Goal: Information Seeking & Learning: Learn about a topic

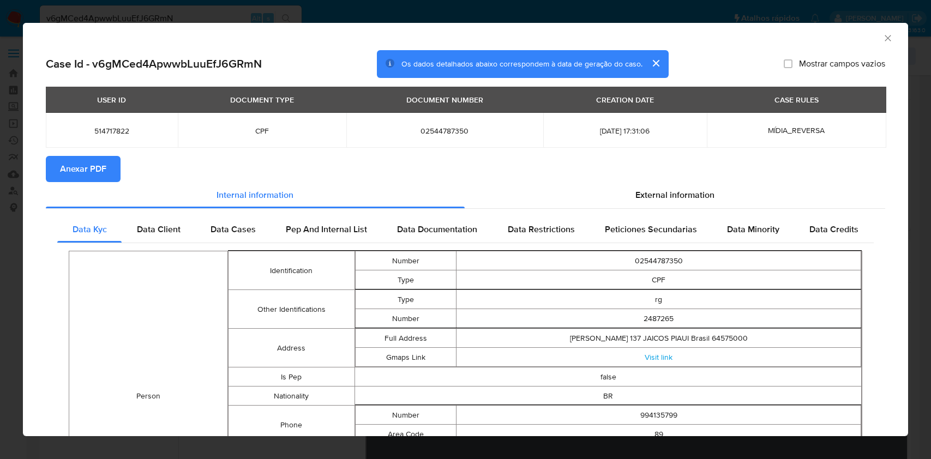
select select "10"
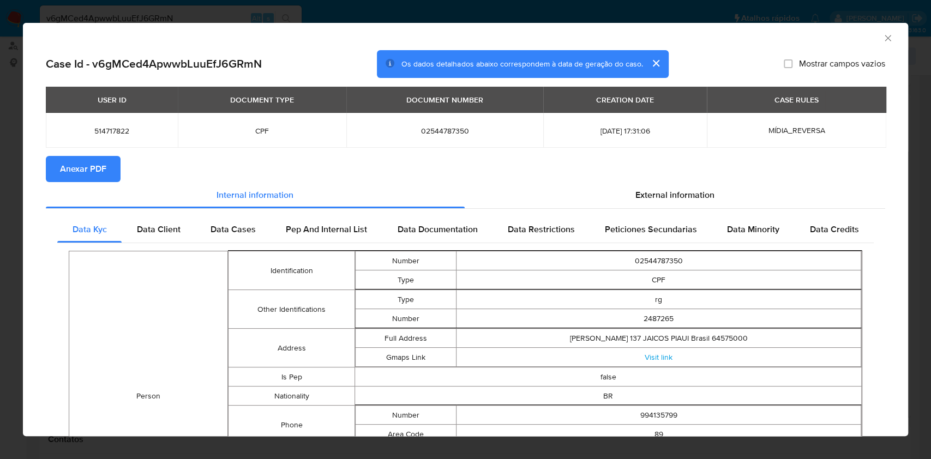
scroll to position [145, 0]
click at [874, 33] on div "AML Data Collector" at bounding box center [465, 36] width 885 height 27
click at [885, 39] on icon "Fechar a janela" at bounding box center [888, 38] width 6 height 6
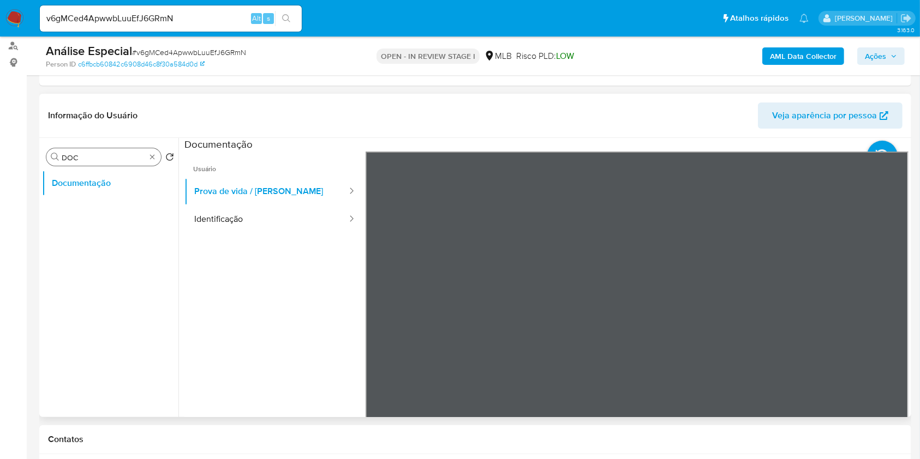
click at [153, 151] on div "Procurar DOC" at bounding box center [103, 156] width 115 height 17
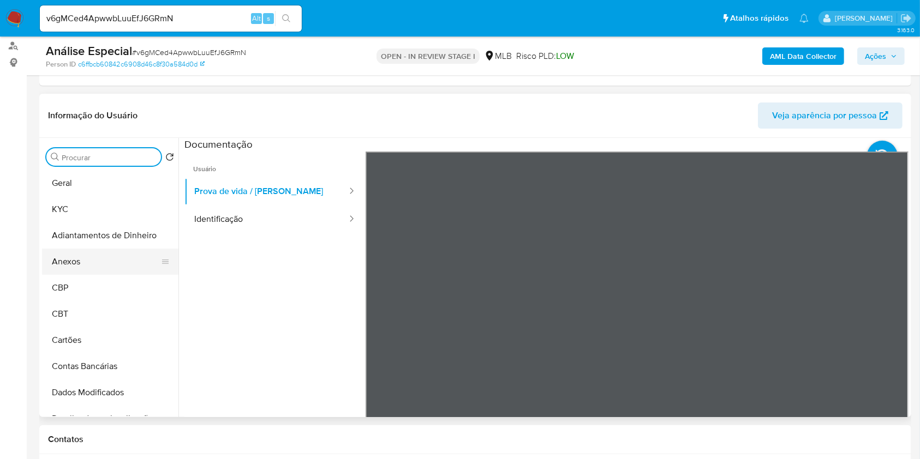
click at [88, 260] on button "Anexos" at bounding box center [106, 262] width 128 height 26
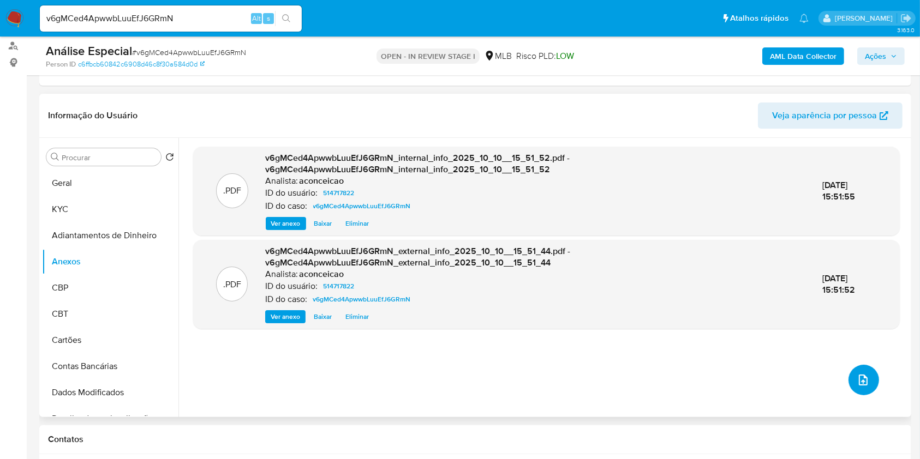
click at [859, 385] on icon "upload-file" at bounding box center [863, 380] width 9 height 11
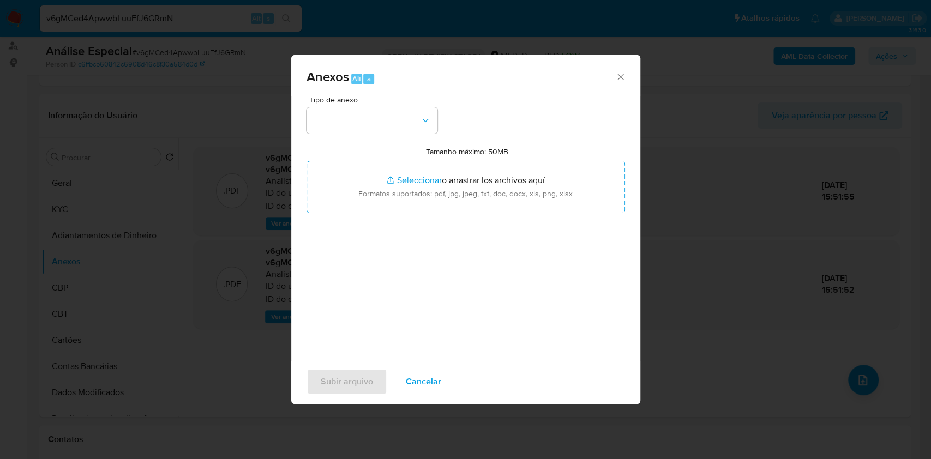
click at [398, 135] on div "Tipo de anexo Tamanho máximo: 50MB Seleccionar archivos Seleccionar o arrastrar…" at bounding box center [466, 224] width 319 height 257
click at [400, 133] on div "Tipo de anexo Tamanho máximo: 50MB Seleccionar archivos Seleccionar o arrastrar…" at bounding box center [466, 224] width 319 height 257
drag, startPoint x: 358, startPoint y: 93, endPoint x: 374, endPoint y: 129, distance: 39.6
click at [359, 95] on div "Anexos Alt a Tipo de anexo Tamanho máximo: 50MB Seleccionar archivos Selecciona…" at bounding box center [465, 229] width 349 height 349
click at [374, 129] on button "button" at bounding box center [372, 120] width 131 height 26
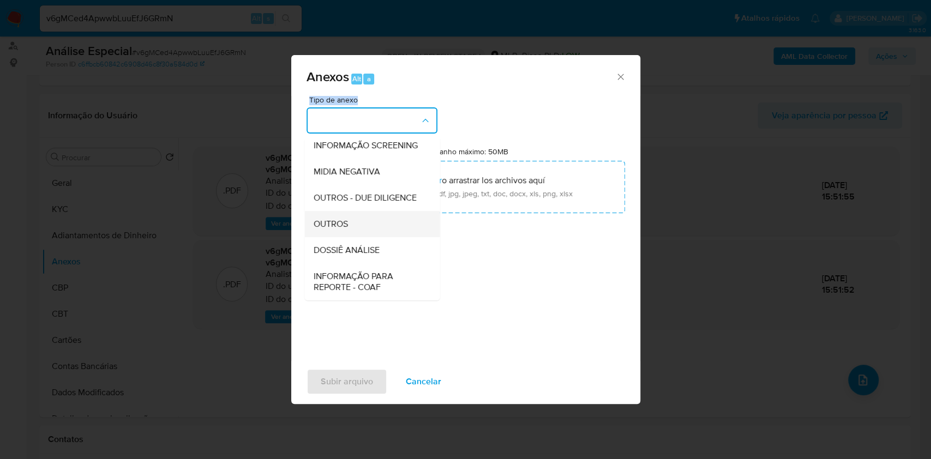
scroll to position [167, 0]
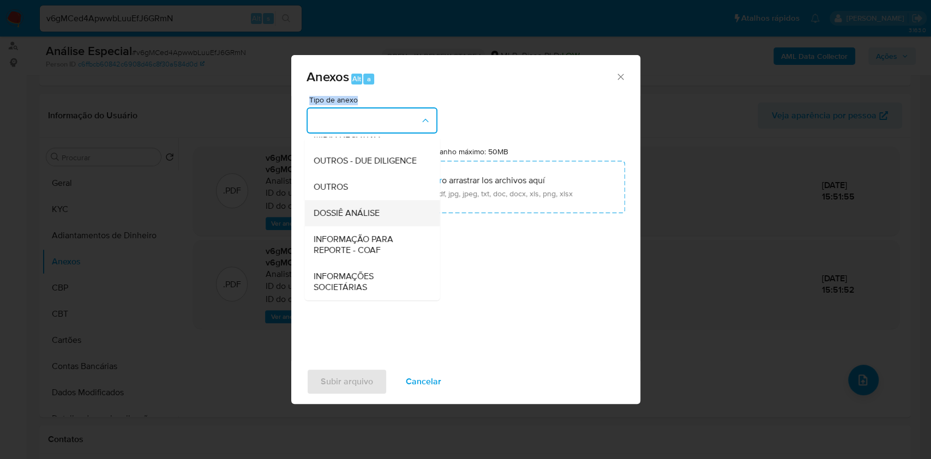
click at [368, 209] on span "DOSSIÊ ANÁLISE" at bounding box center [346, 213] width 66 height 11
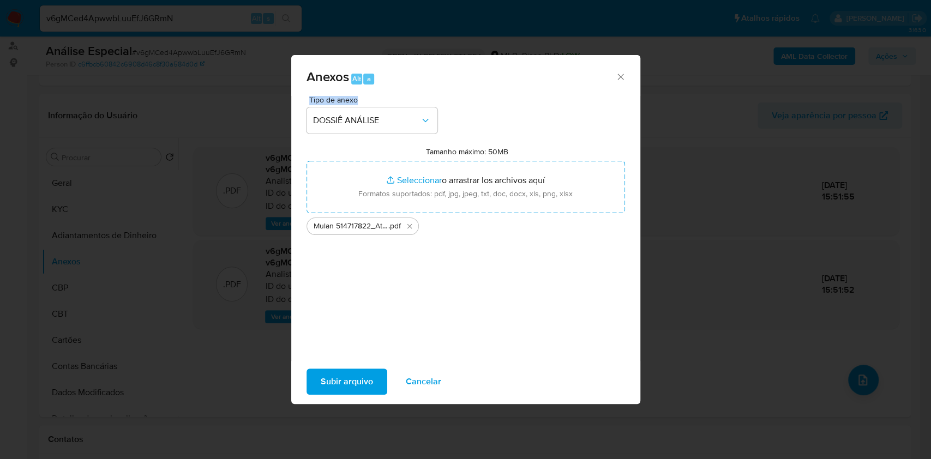
click at [363, 383] on span "Subir arquivo" at bounding box center [347, 382] width 52 height 24
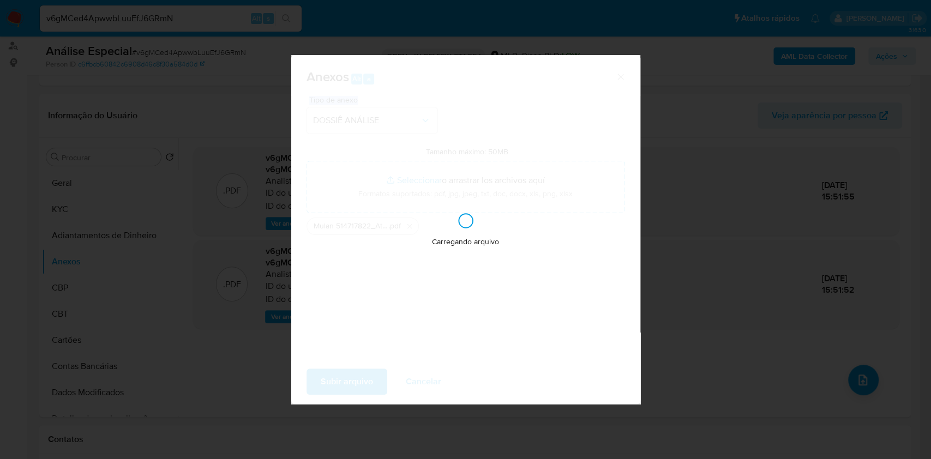
click at [761, 196] on div "Anexos Alt a Tipo de anexo DOSSIÊ ANÁLISE Tamanho máximo: 50MB Seleccionar arch…" at bounding box center [465, 229] width 931 height 459
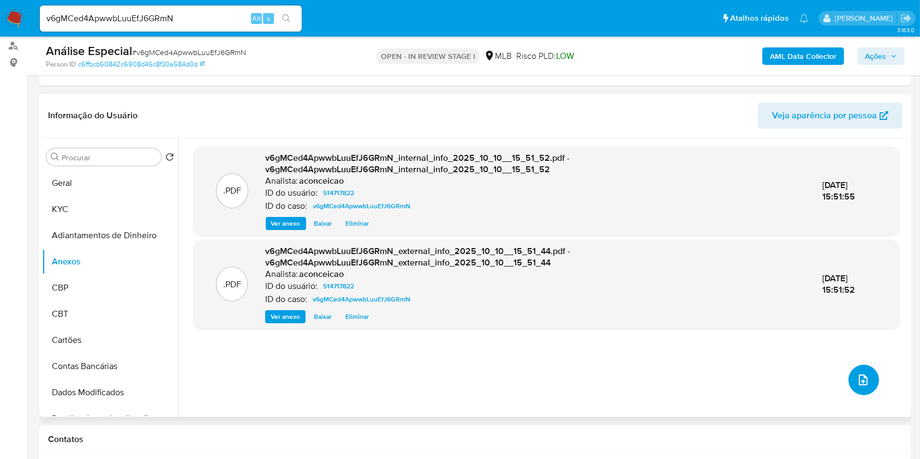
click at [856, 375] on icon "upload-file" at bounding box center [862, 380] width 13 height 13
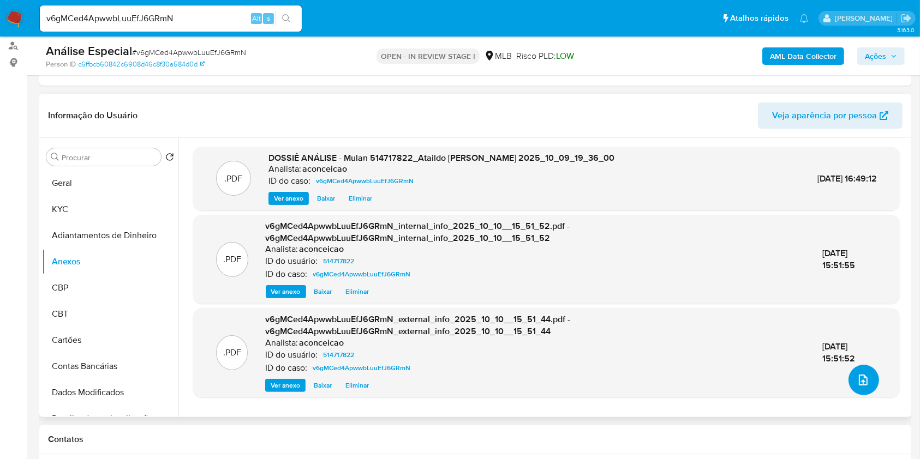
click at [860, 382] on icon "upload-file" at bounding box center [862, 380] width 13 height 13
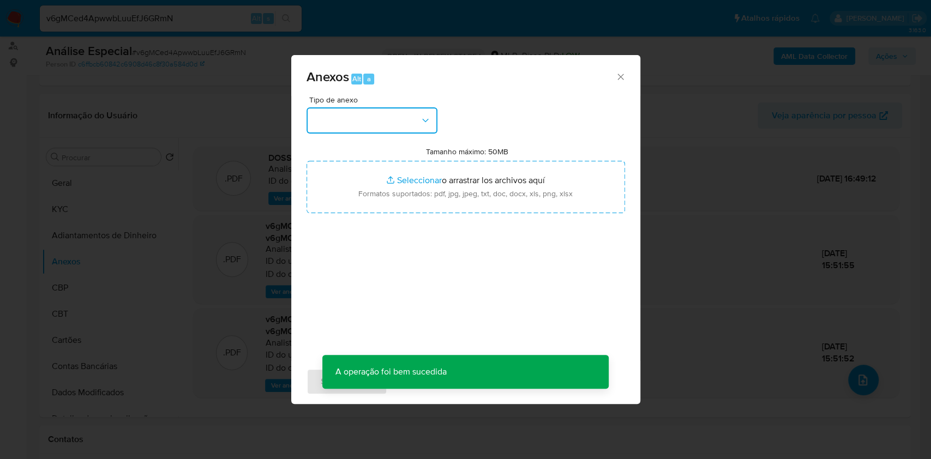
click at [403, 122] on button "button" at bounding box center [372, 120] width 131 height 26
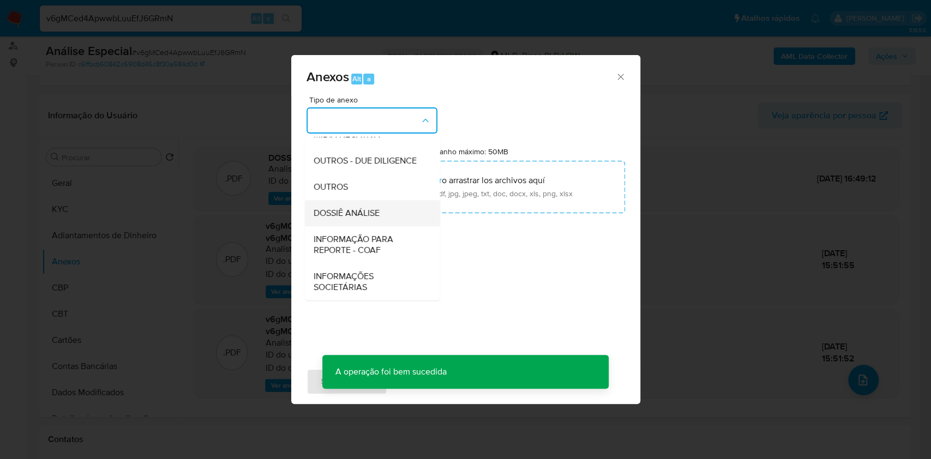
click at [354, 211] on span "DOSSIÊ ANÁLISE" at bounding box center [346, 213] width 66 height 11
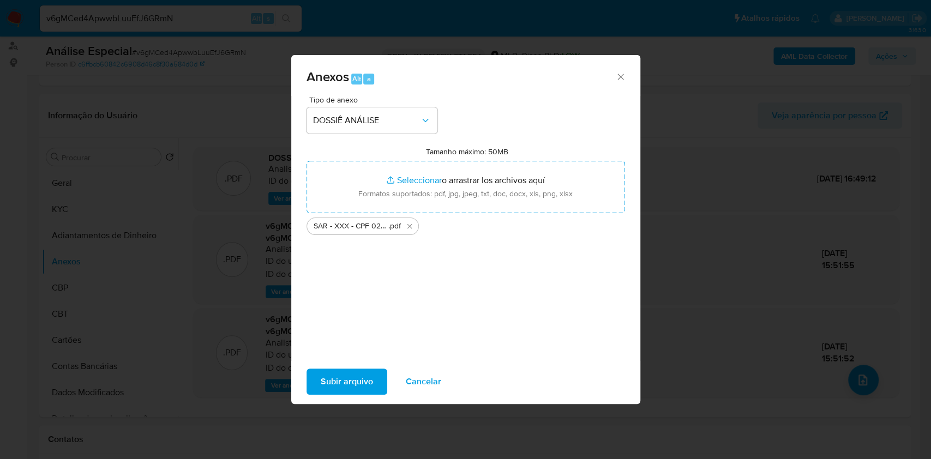
click at [366, 380] on span "Subir arquivo" at bounding box center [347, 382] width 52 height 24
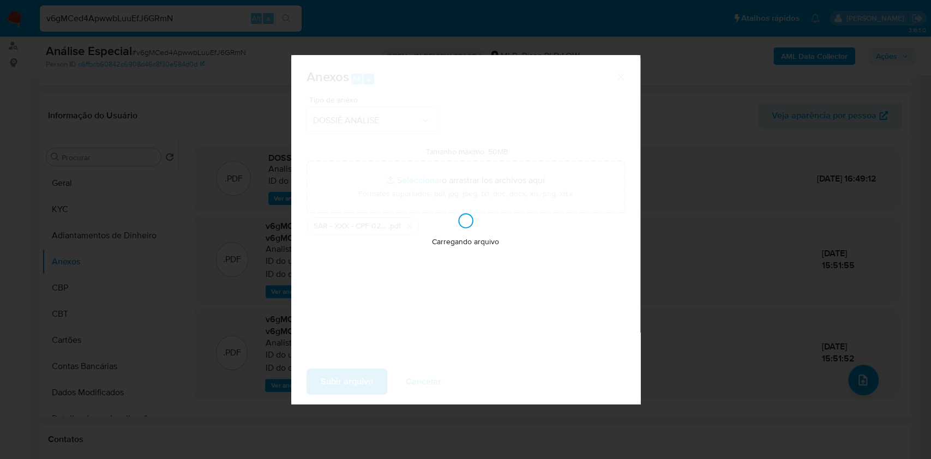
click at [840, 237] on div "Anexos Alt a Tipo de anexo DOSSIÊ ANÁLISE Tamanho máximo: 50MB Seleccionar arch…" at bounding box center [465, 229] width 931 height 459
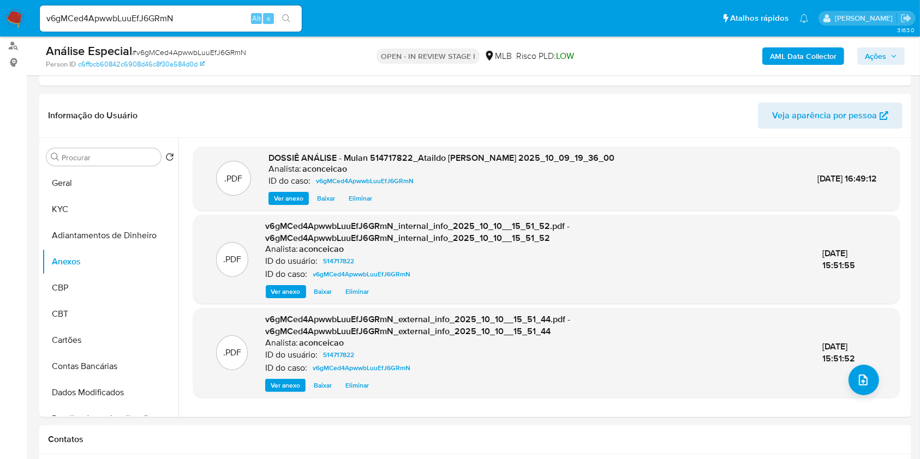
click at [872, 38] on div "Análise Especial # v6gMCed4ApwwbLuuEfJ6GRmN Person ID c6ffbcb60842c6908d46c8f30…" at bounding box center [475, 56] width 872 height 39
click at [866, 53] on span "Ações" at bounding box center [875, 55] width 21 height 17
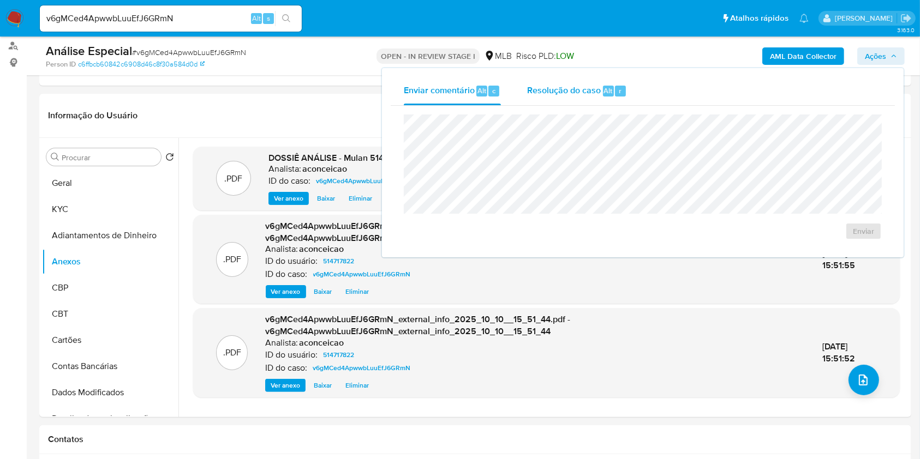
click at [520, 102] on button "Resolução do caso Alt r" at bounding box center [577, 91] width 126 height 28
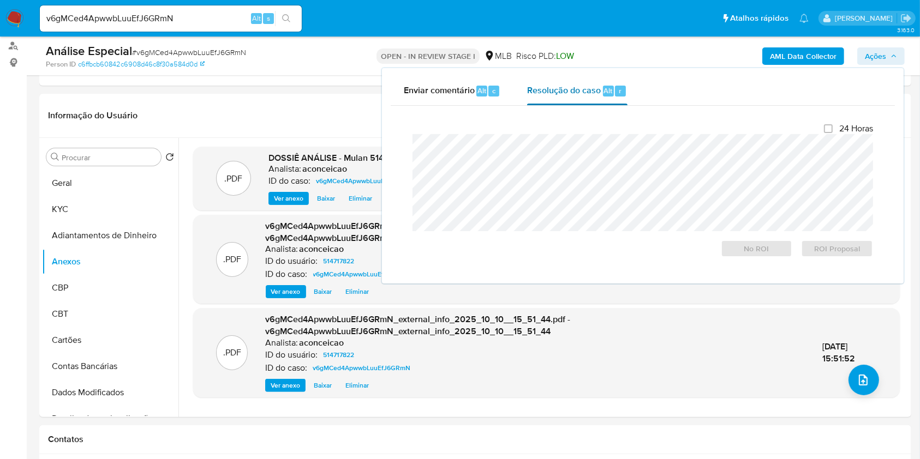
click at [559, 90] on span "Resolução do caso" at bounding box center [564, 90] width 74 height 13
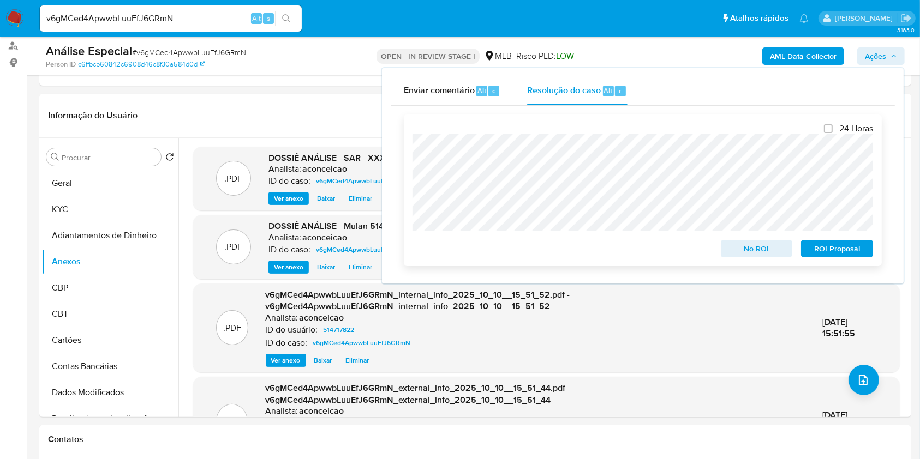
click at [837, 250] on span "ROI Proposal" at bounding box center [836, 248] width 57 height 15
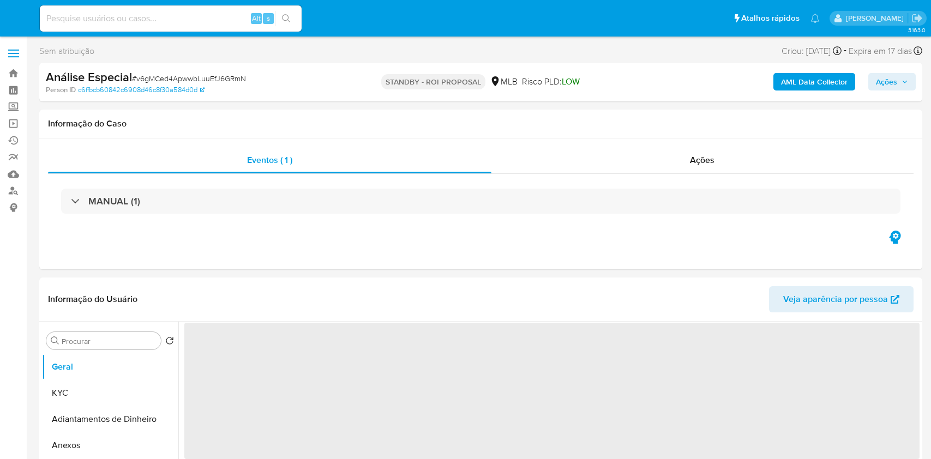
select select "10"
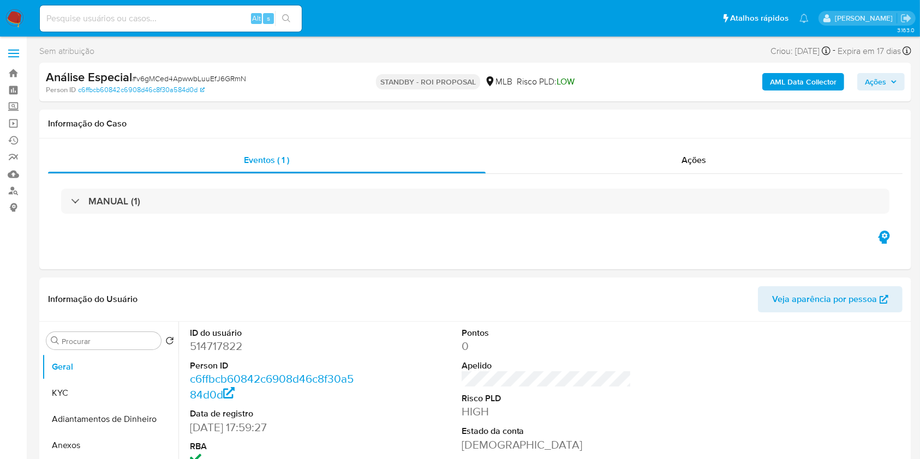
click at [181, 16] on input at bounding box center [171, 18] width 262 height 14
paste input "pg5YhdTCYlFn5cDYsnsZP6tC"
type input "pg5YhdTCYlFn5cDYsnsZP6tC"
click at [294, 15] on button "search-icon" at bounding box center [286, 18] width 22 height 15
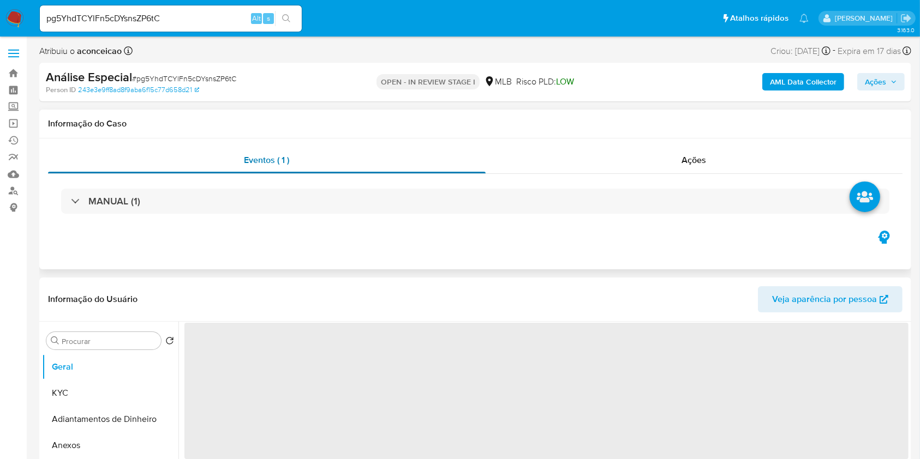
select select "10"
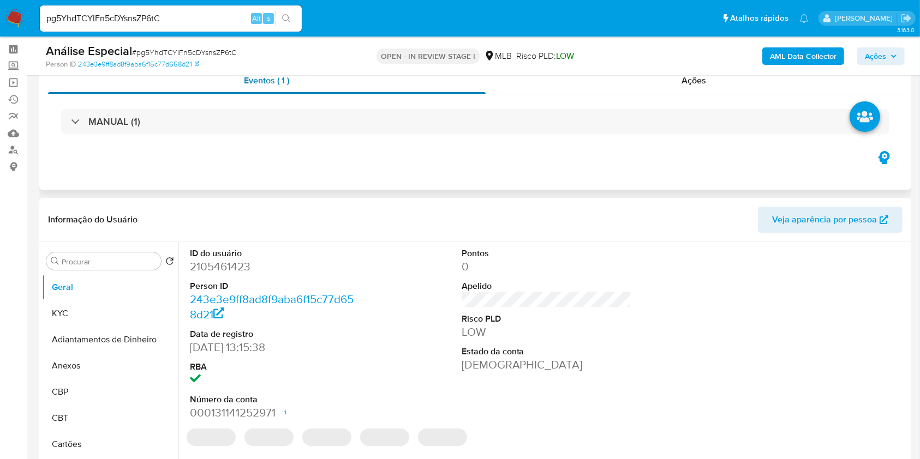
scroll to position [145, 0]
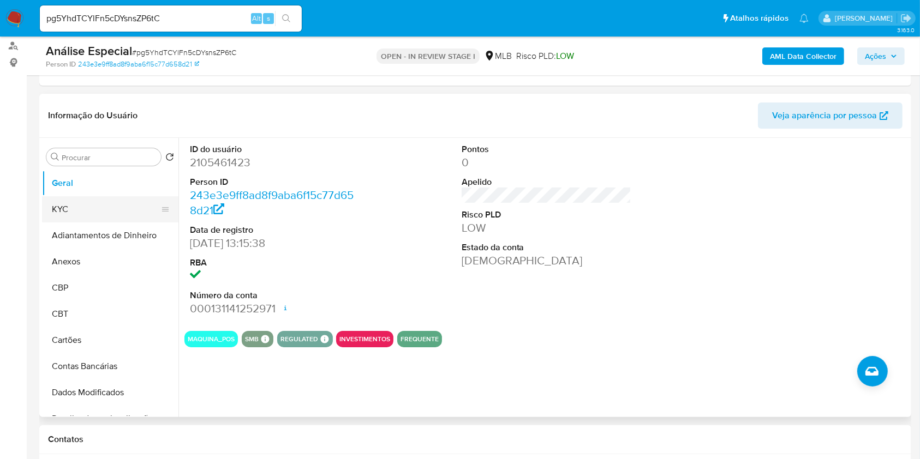
click at [95, 205] on button "KYC" at bounding box center [106, 209] width 128 height 26
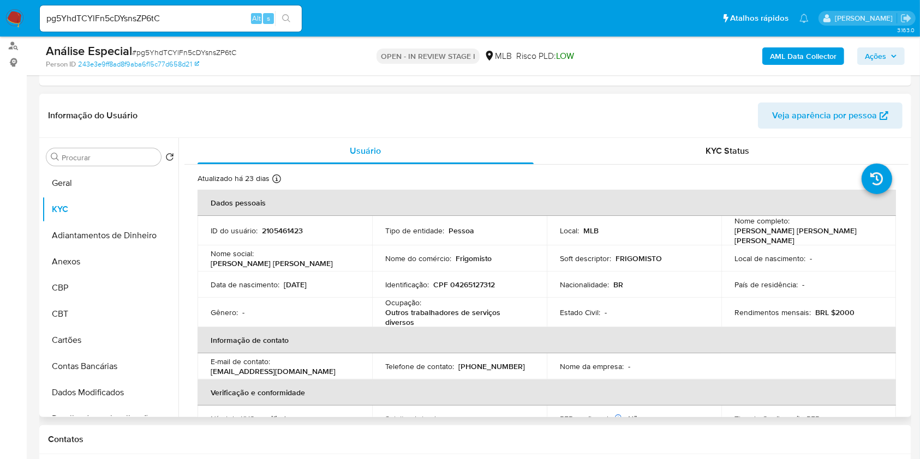
click at [456, 309] on p "Outros trabalhadores de serviços diversos" at bounding box center [457, 318] width 144 height 20
click at [410, 328] on th "Informação de contato" at bounding box center [546, 340] width 698 height 26
click at [467, 280] on p "CPF 04265127312" at bounding box center [464, 285] width 62 height 10
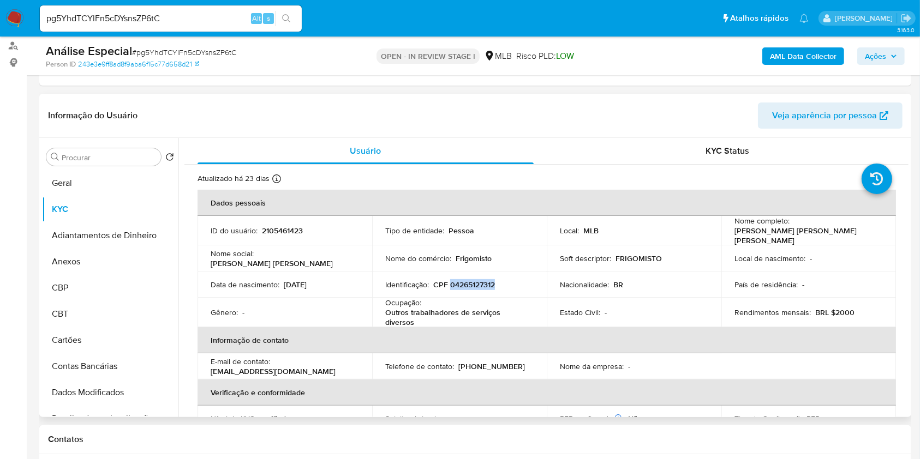
click at [467, 280] on p "CPF 04265127312" at bounding box center [464, 285] width 62 height 10
copy p "04265127312"
click at [467, 280] on p "CPF 04265127312" at bounding box center [464, 285] width 62 height 10
copy p "04265127312"
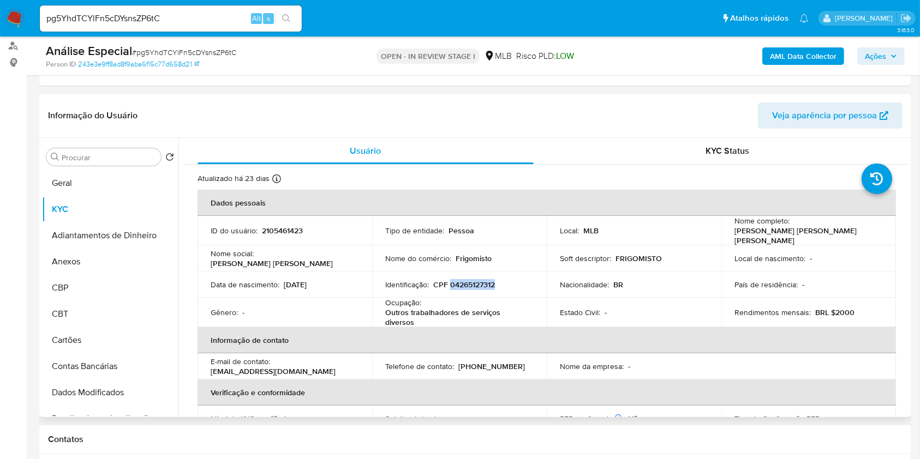
copy p "04265127312"
click at [467, 280] on p "CPF 04265127312" at bounding box center [464, 285] width 62 height 10
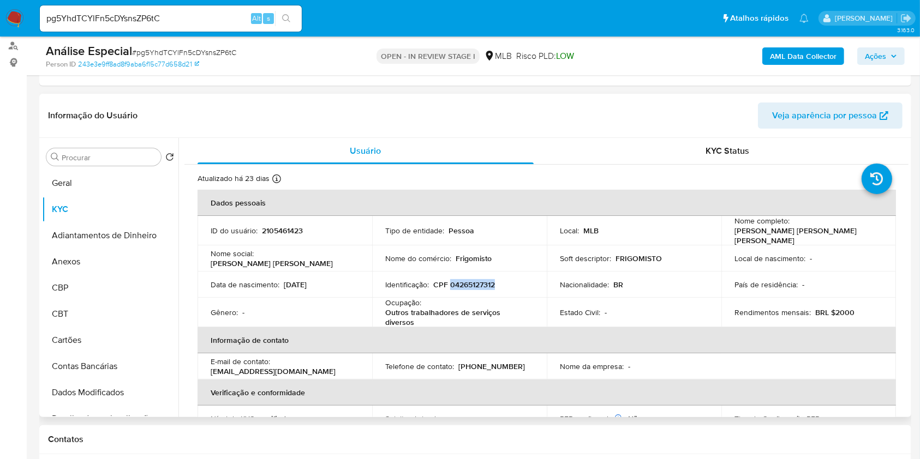
click at [467, 280] on p "CPF 04265127312" at bounding box center [464, 285] width 62 height 10
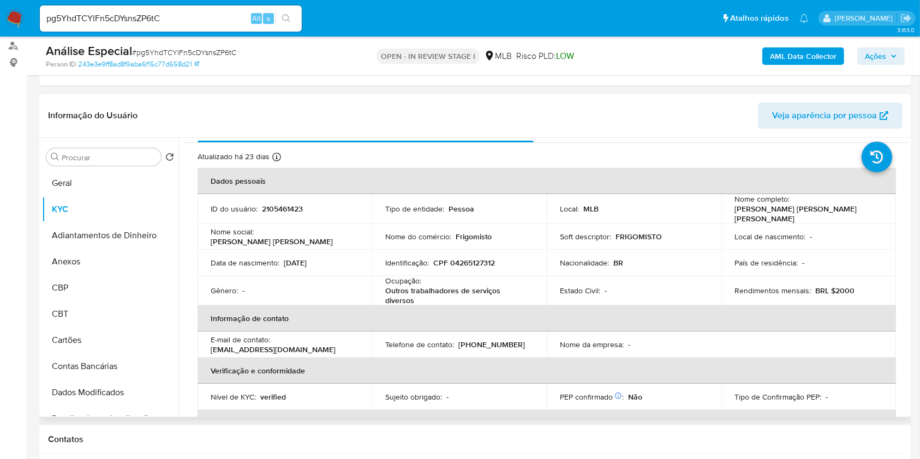
scroll to position [0, 0]
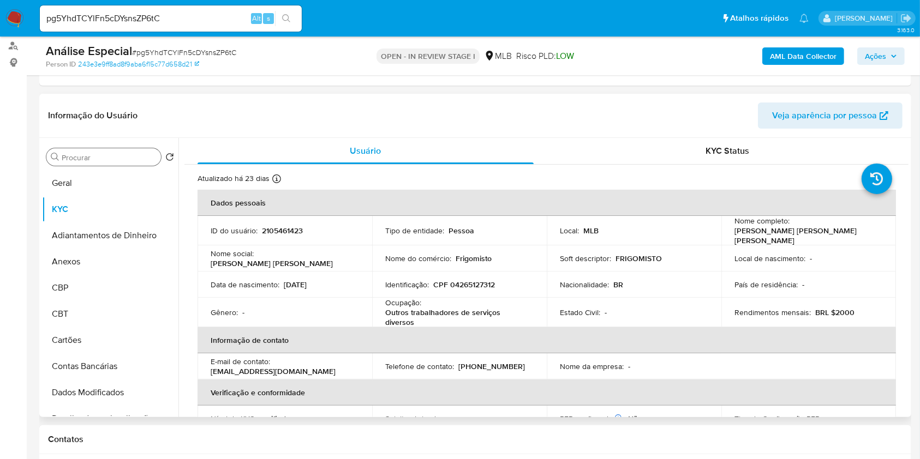
click at [86, 160] on input "Procurar" at bounding box center [109, 158] width 95 height 10
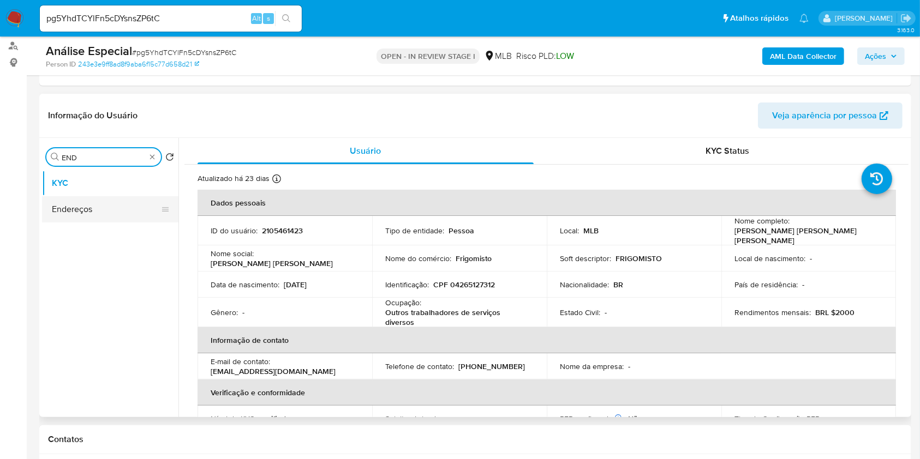
type input "END"
click at [103, 213] on button "Endereços" at bounding box center [106, 209] width 128 height 26
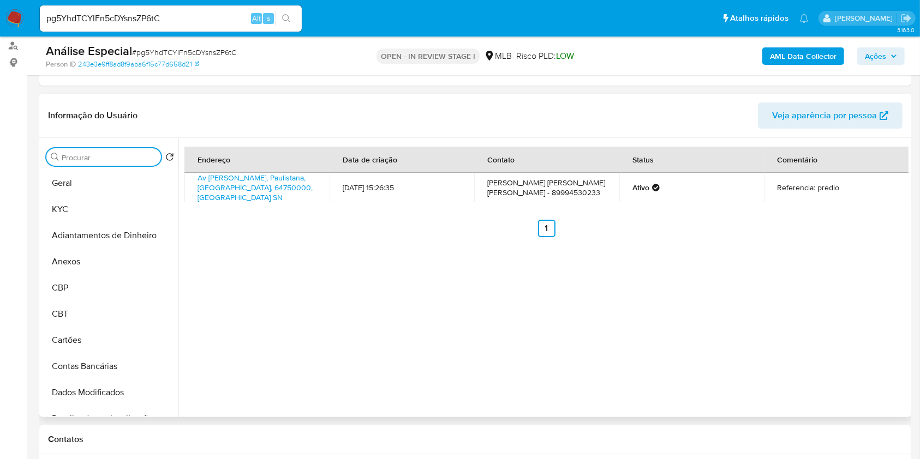
click at [148, 158] on input "Procurar" at bounding box center [109, 158] width 95 height 10
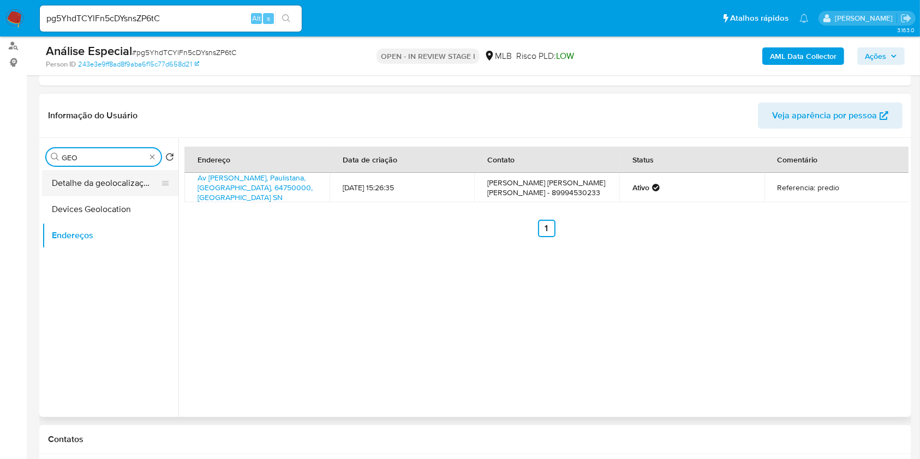
type input "GEO"
click at [127, 183] on button "Detalhe da geolocalização" at bounding box center [106, 183] width 128 height 26
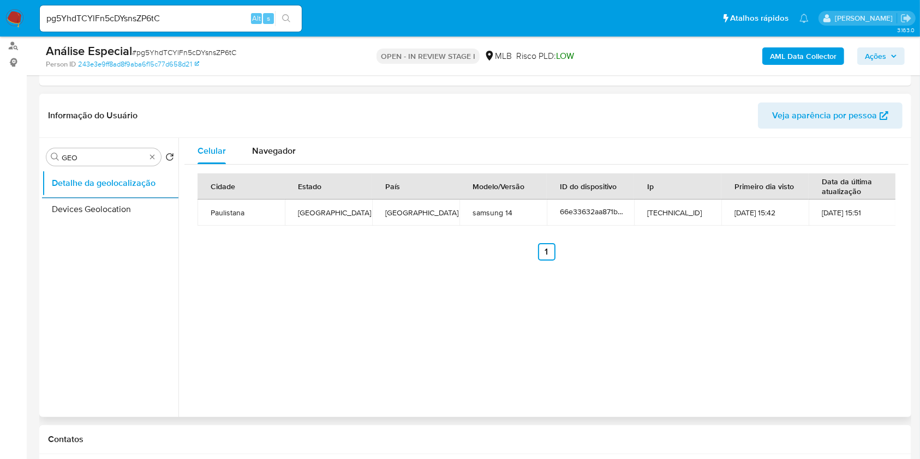
click at [412, 291] on div "Celular Navegador Cidade Estado País Modelo/Versão ID do dispositivo Ip Primeir…" at bounding box center [543, 277] width 730 height 279
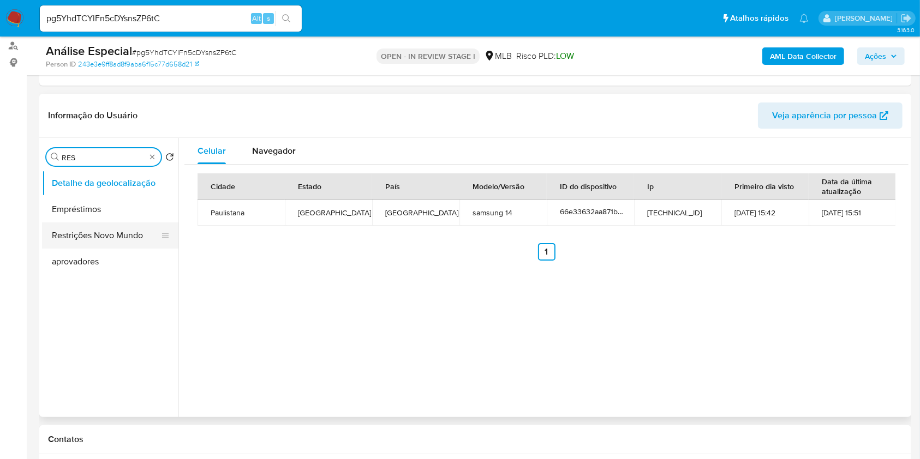
type input "RES"
click at [115, 236] on button "Restrições Novo Mundo" at bounding box center [106, 236] width 128 height 26
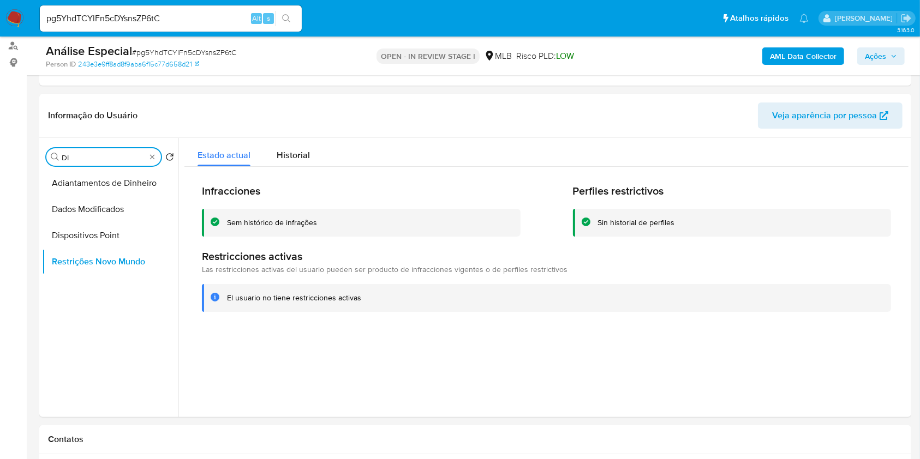
type input "DI"
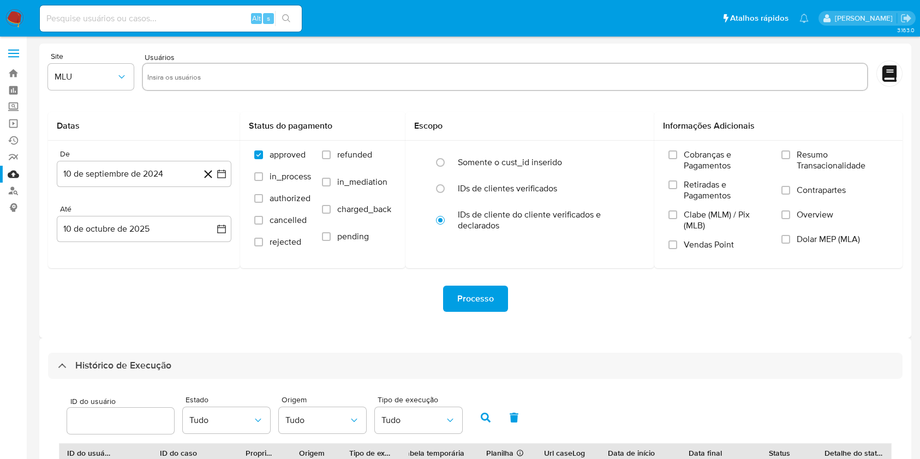
select select "10"
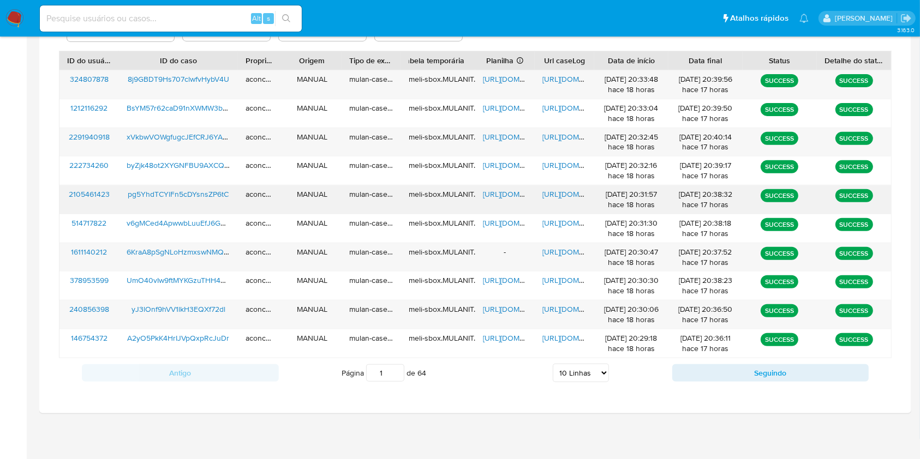
click at [492, 196] on span "https://docs.google.com/spreadsheets/d/1qa3--HV3GHD35nSv9uek-soJ_sudEDFztJ3ZOzP…" at bounding box center [520, 194] width 75 height 11
click at [550, 197] on span "https://docs.google.com/document/d/11sMwg1ufBjdzq3tdjR-7S2YADnG9JgyIahzCOr2L2W8…" at bounding box center [579, 194] width 75 height 11
